Goal: Task Accomplishment & Management: Manage account settings

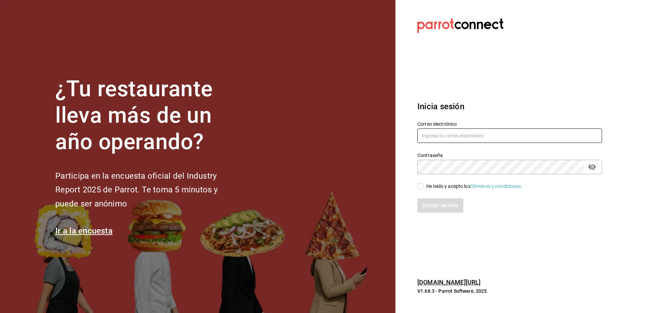
click at [440, 129] on input "text" at bounding box center [509, 135] width 185 height 14
paste input "cafecacao@tec.com"
type input "cafecacao@tec.com"
click at [420, 187] on input "He leído y acepto los Términos y condiciones." at bounding box center [420, 186] width 6 height 6
checkbox input "true"
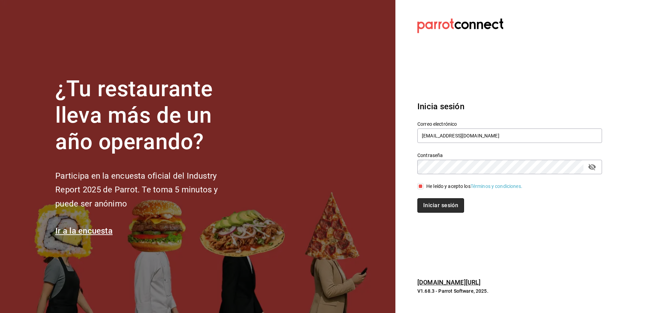
click at [429, 205] on button "Iniciar sesión" at bounding box center [440, 205] width 47 height 14
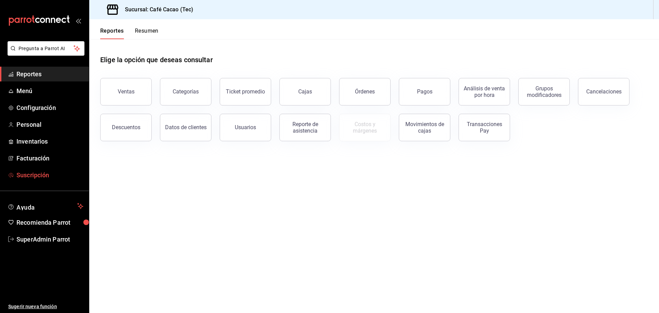
click at [59, 179] on link "Suscripción" at bounding box center [44, 174] width 89 height 15
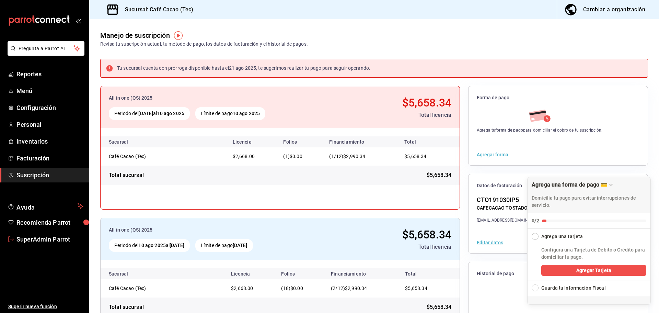
click at [19, 242] on span "SuperAdmin Parrot" at bounding box center [49, 238] width 67 height 9
